Goal: Information Seeking & Learning: Find specific fact

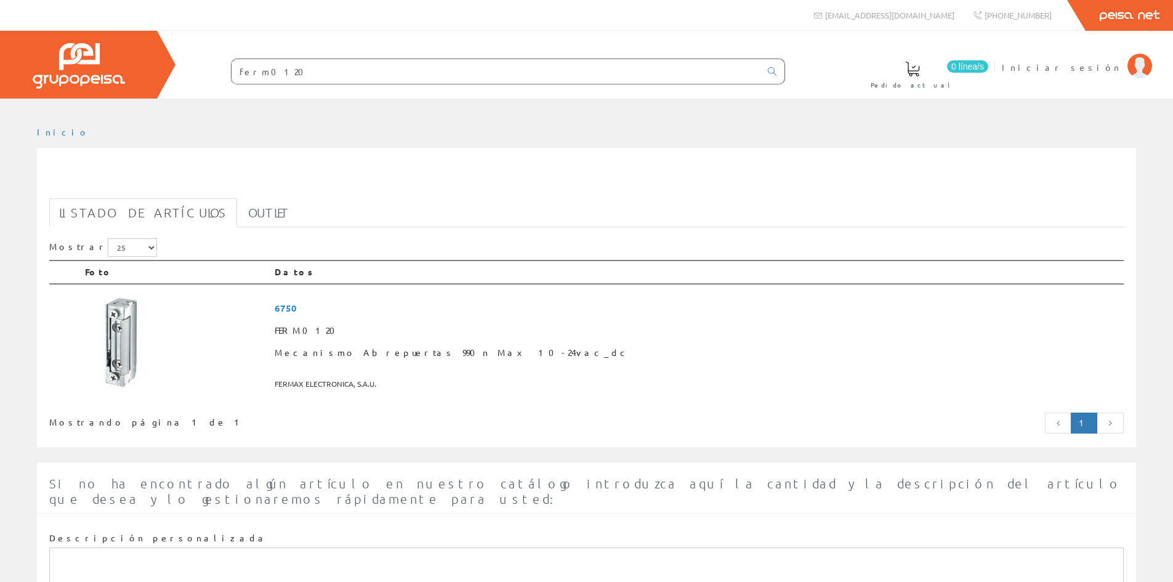
drag, startPoint x: 322, startPoint y: 73, endPoint x: 41, endPoint y: 49, distance: 282.5
click at [41, 49] on div "0 línea/s Pedido actual Iniciar sesión" at bounding box center [586, 65] width 1173 height 68
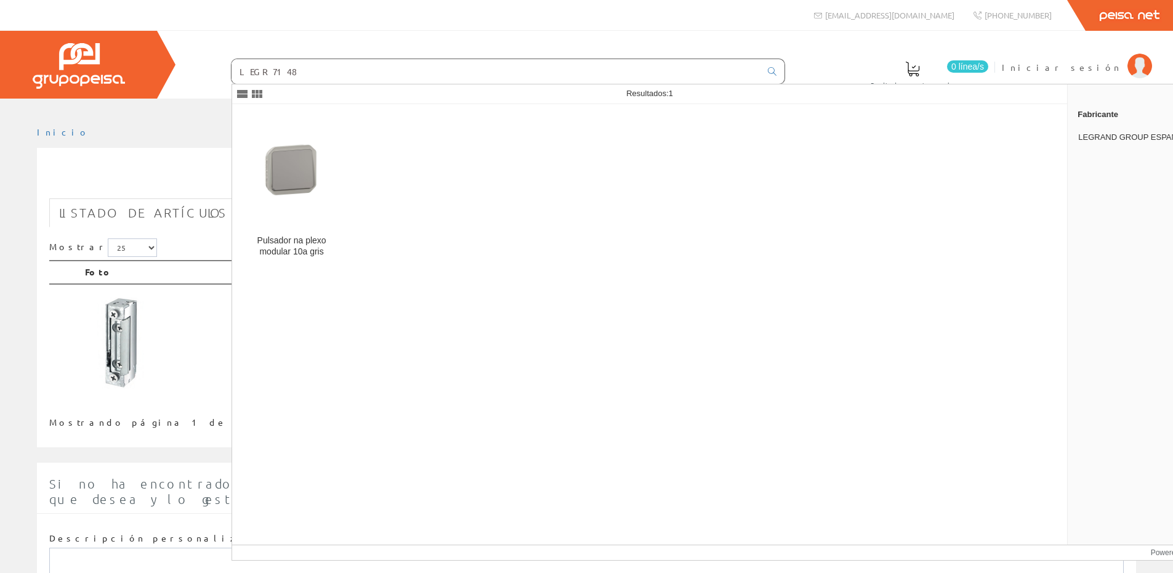
type input "LEGR7148"
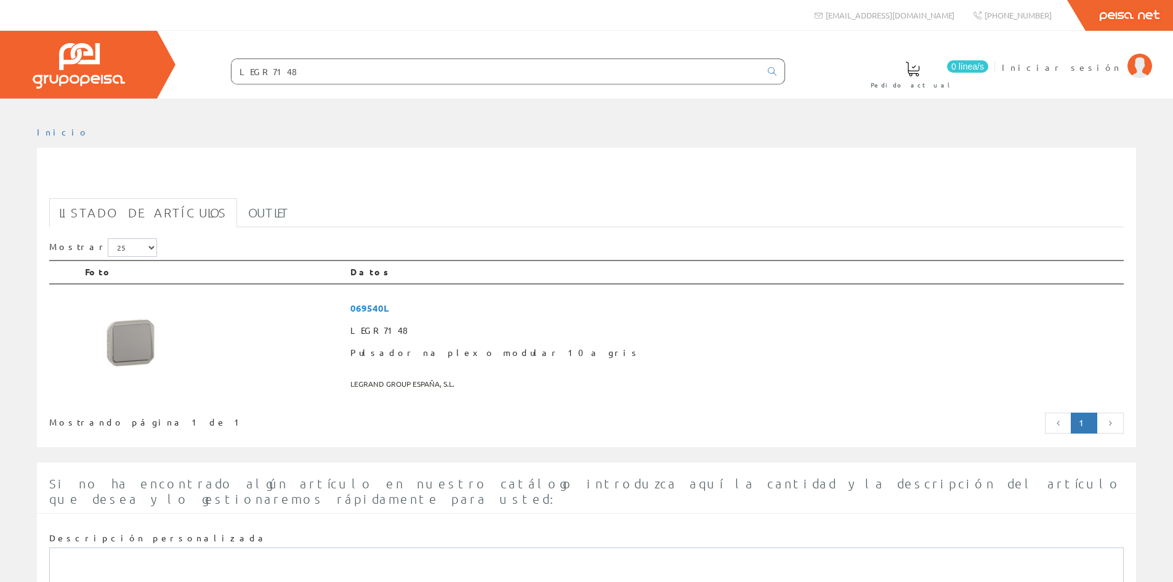
click at [103, 421] on div "Mostrando página 1 de 1" at bounding box center [267, 419] width 437 height 17
click at [328, 69] on input "LEGR7148" at bounding box center [496, 71] width 529 height 25
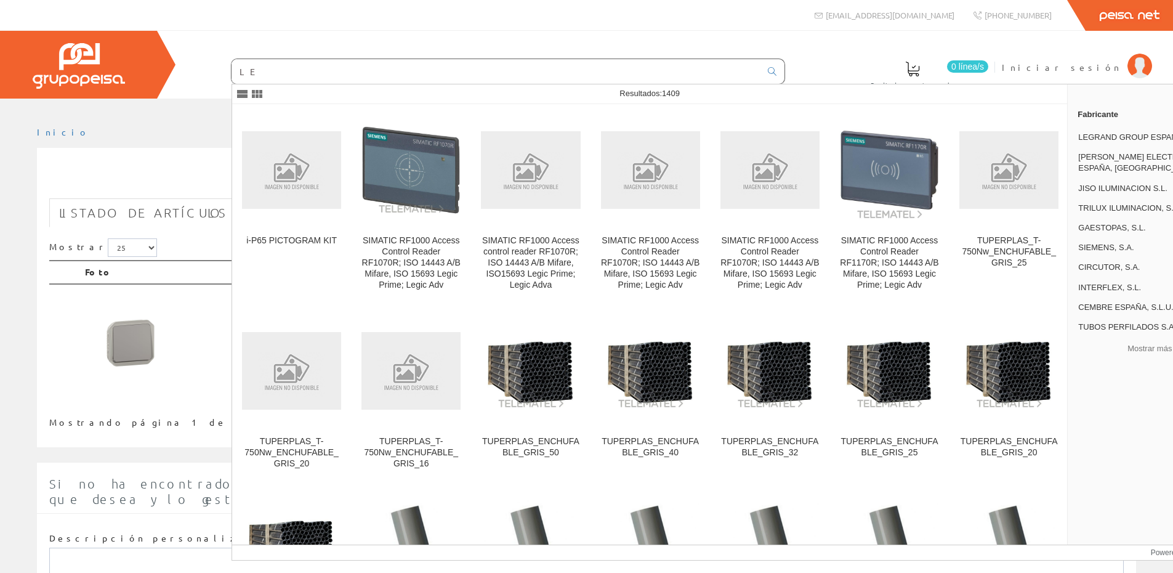
type input "L"
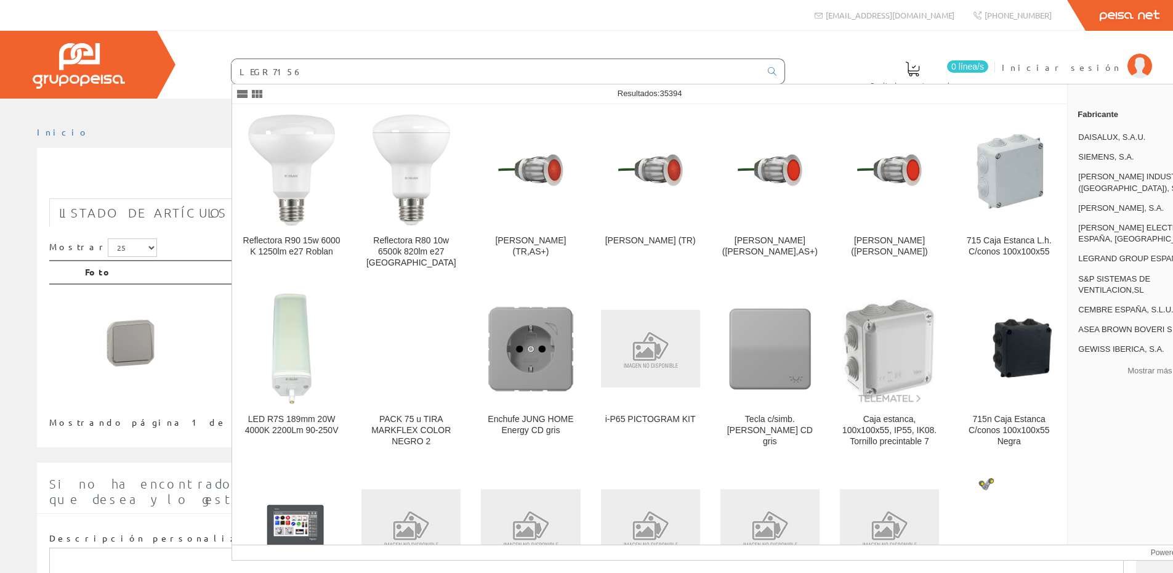
type input "LEGR7156"
